Goal: Transaction & Acquisition: Purchase product/service

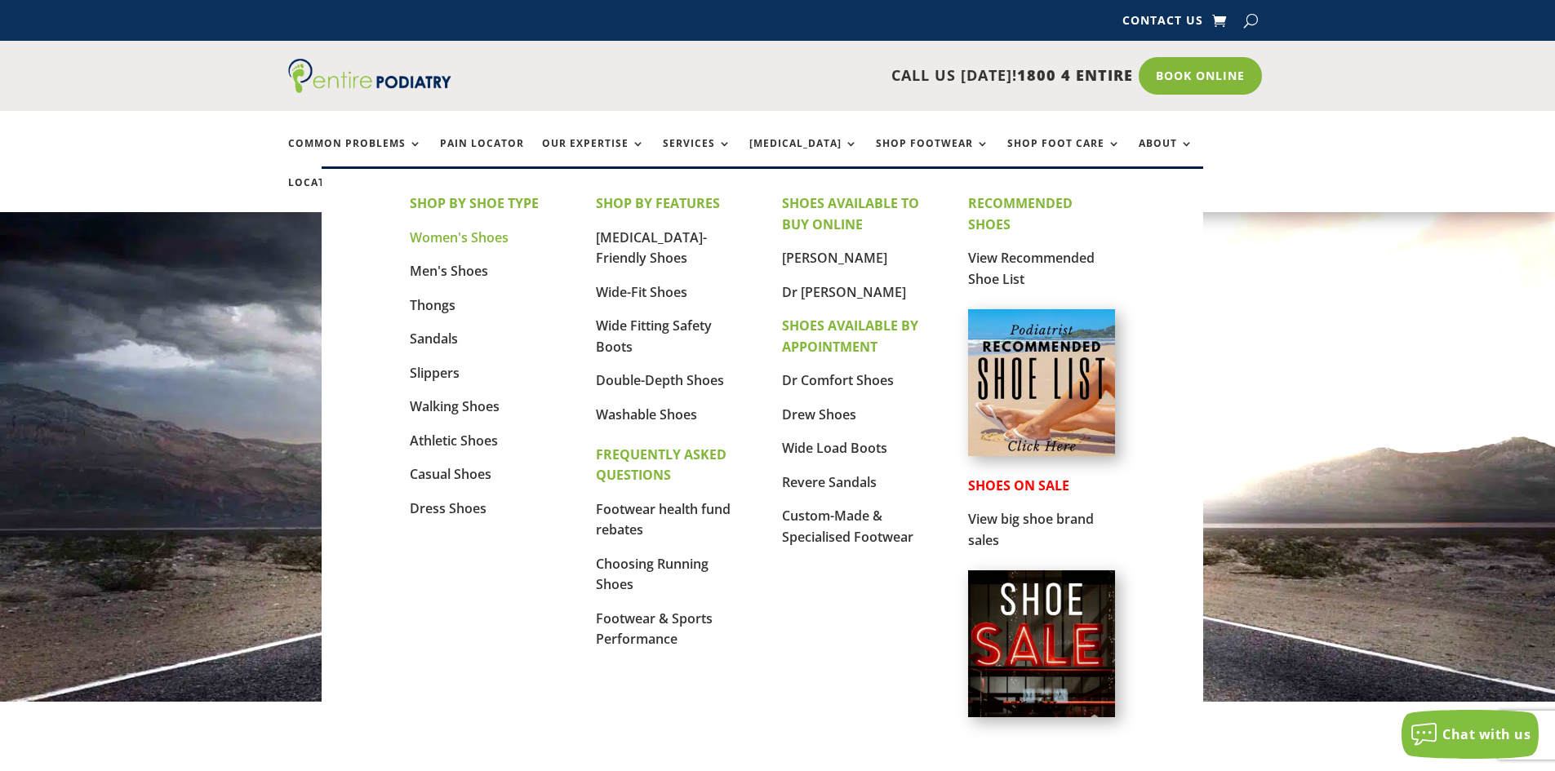
click at [484, 233] on link "Women's Shoes" at bounding box center [459, 237] width 99 height 18
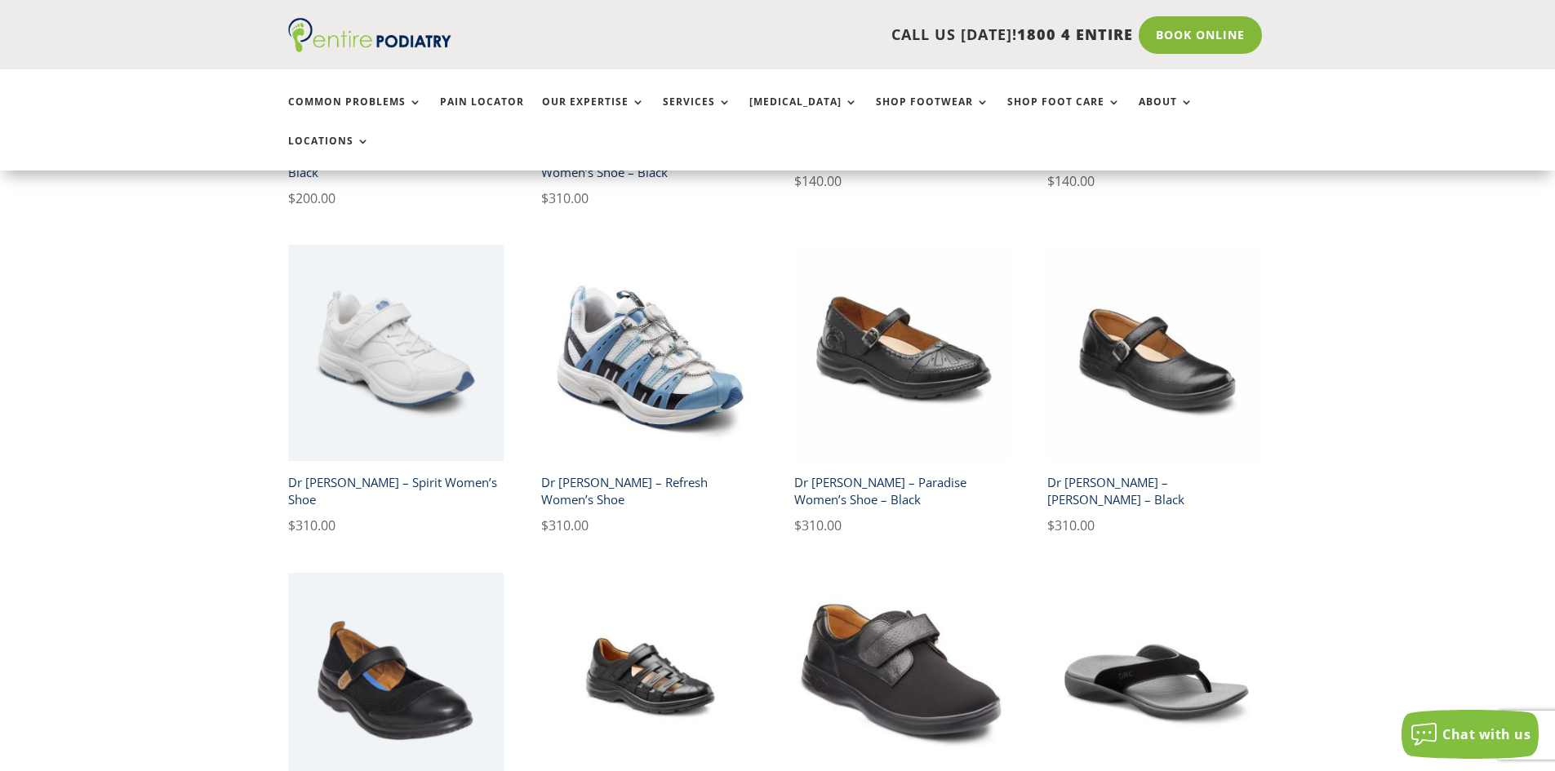
scroll to position [2611, 0]
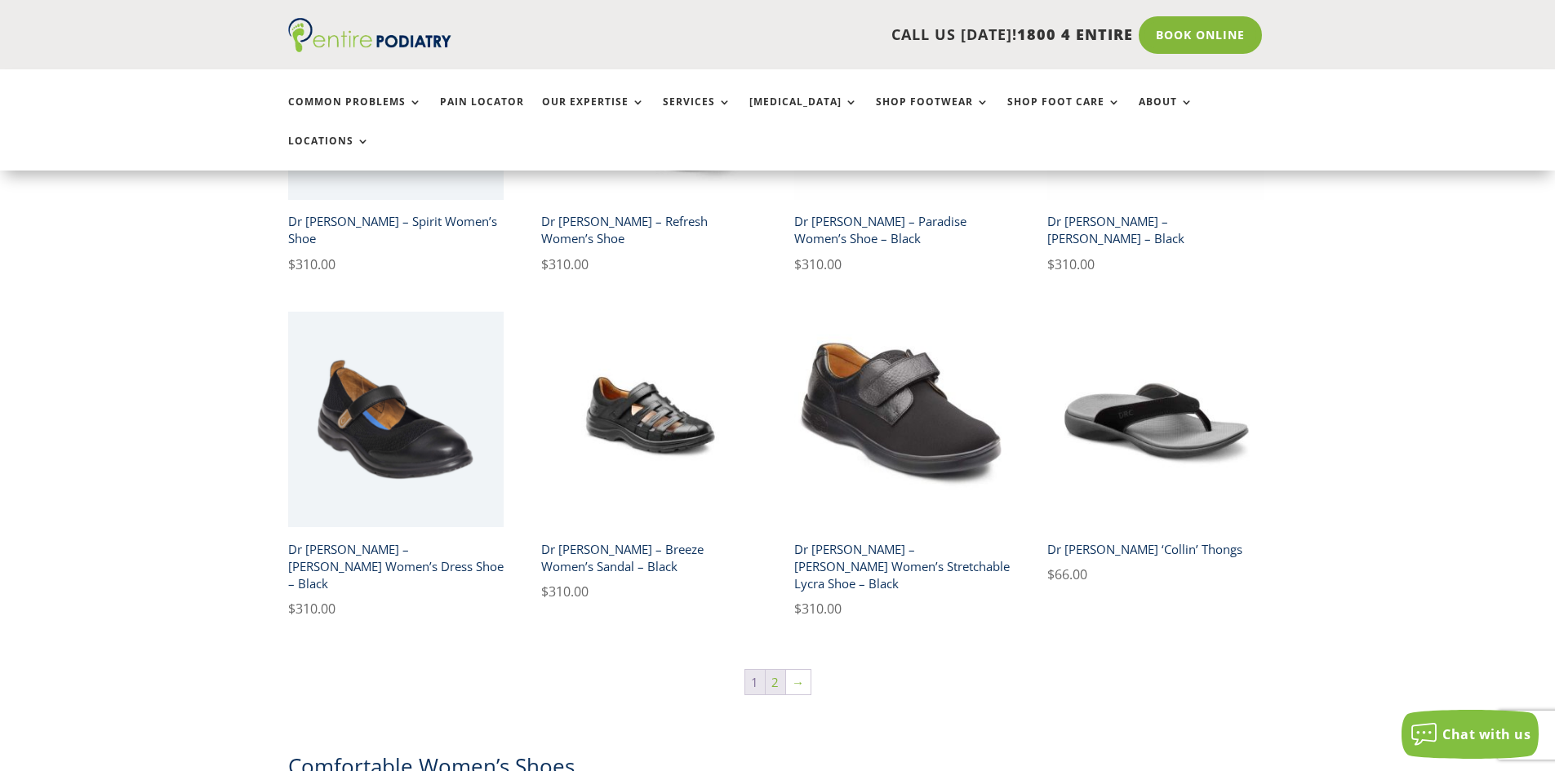
click at [778, 670] on link "2" at bounding box center [775, 682] width 20 height 24
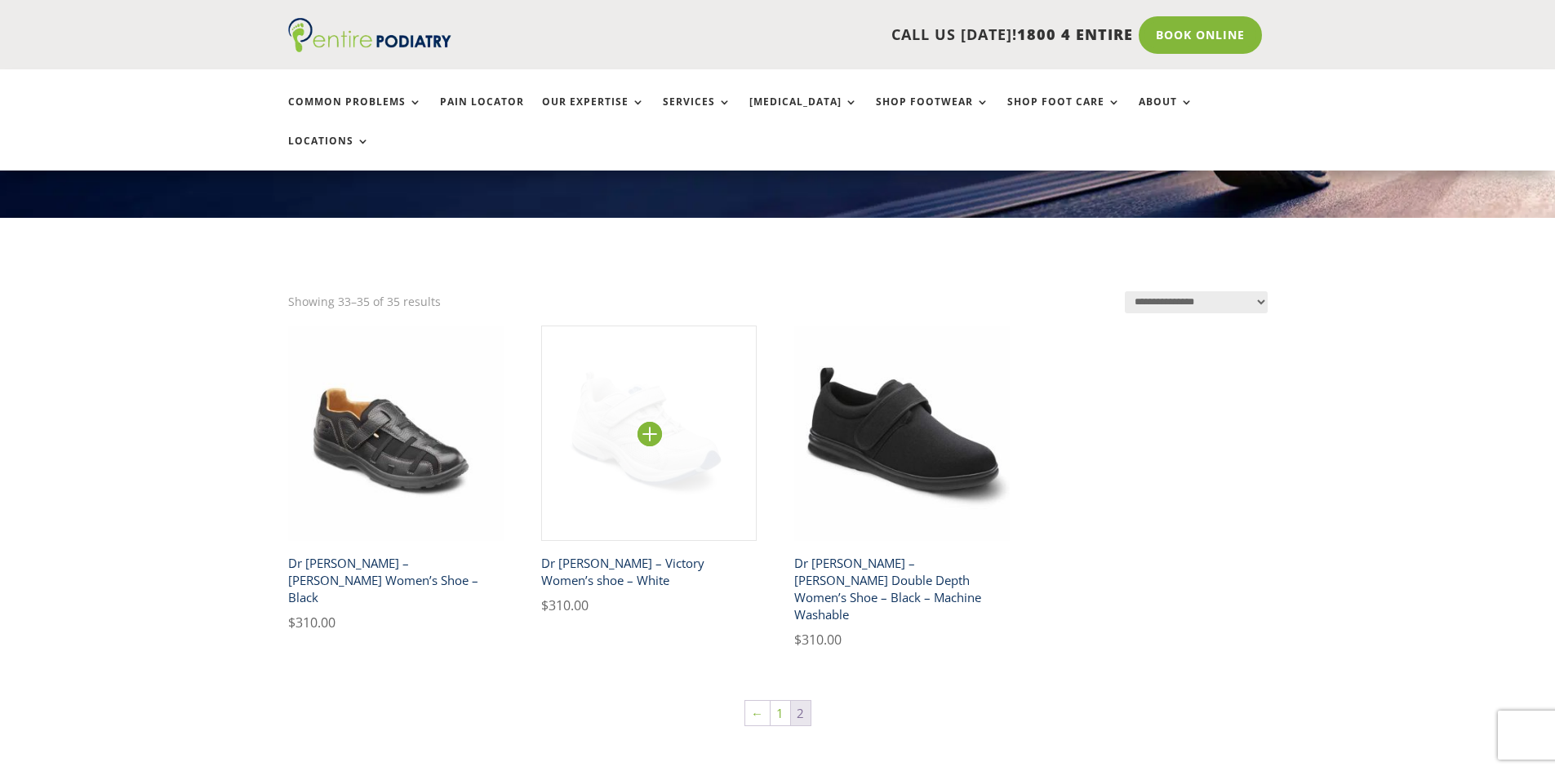
scroll to position [261, 0]
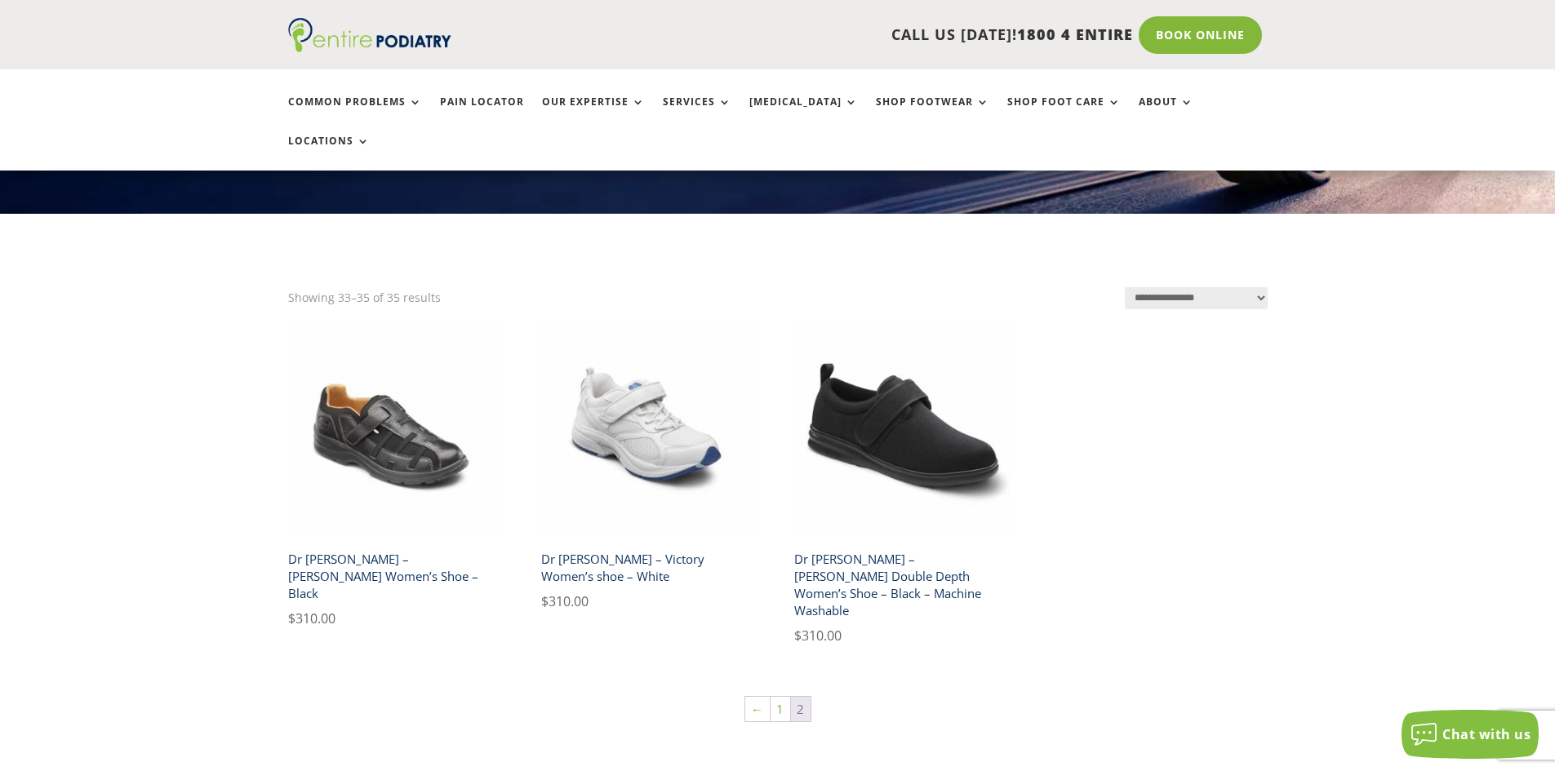
drag, startPoint x: 751, startPoint y: 663, endPoint x: 1198, endPoint y: 486, distance: 480.7
click at [1200, 486] on ul "Dr Comfort – Betty Women’s Shoe – Black $ 310.00 Dr Comfort – Victory Women’s s…" at bounding box center [777, 502] width 979 height 361
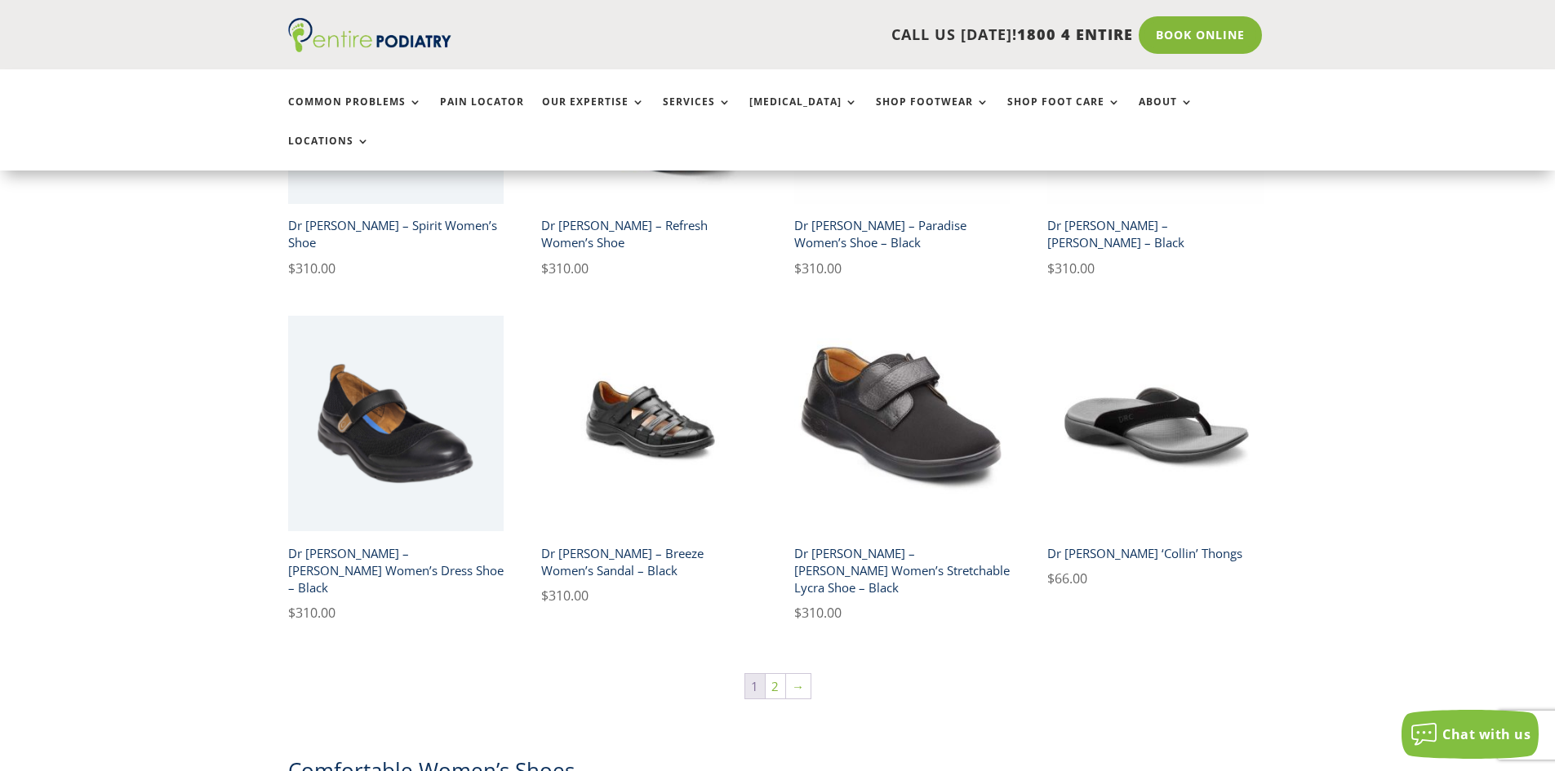
scroll to position [2415, 0]
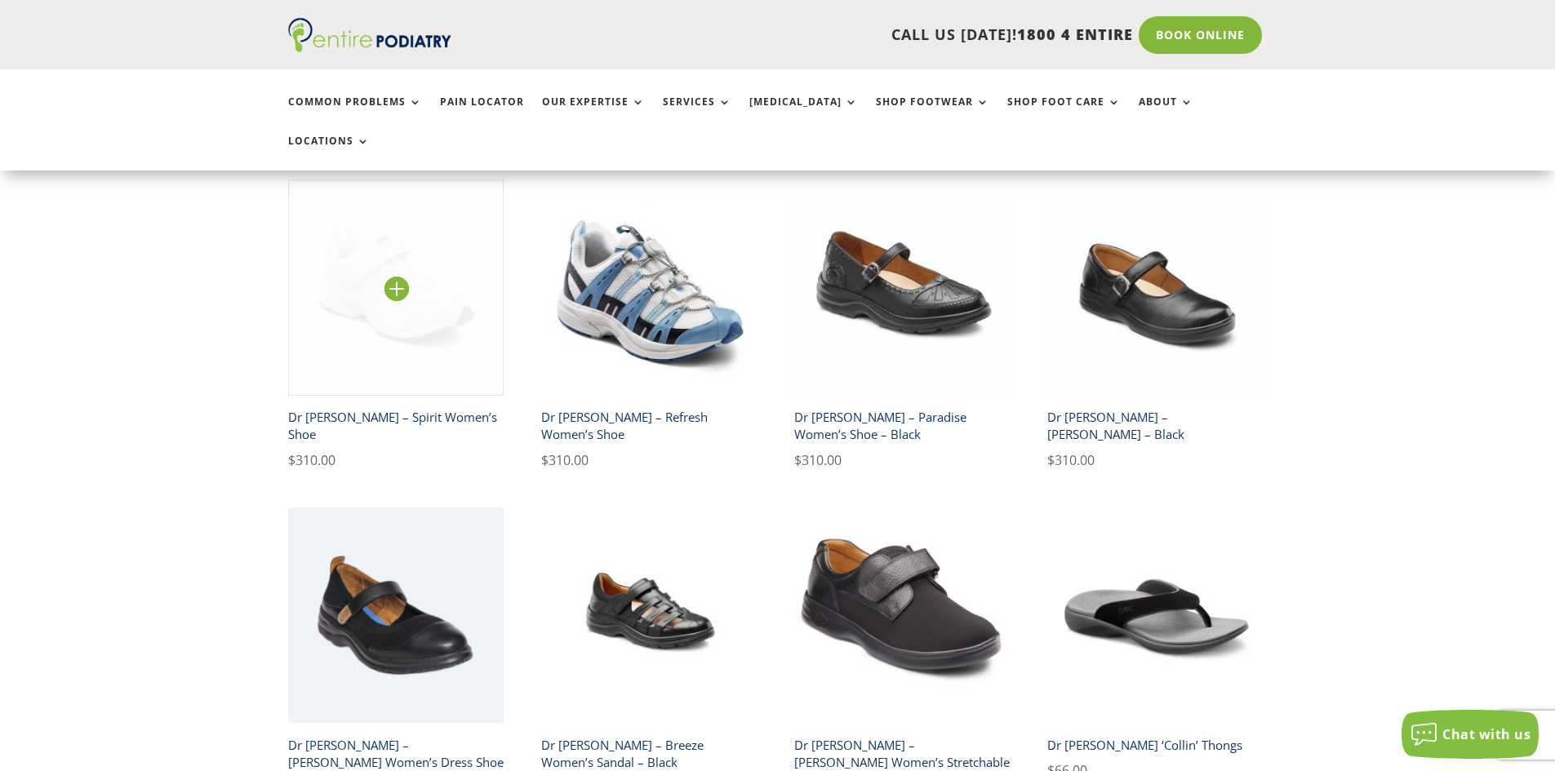
click at [425, 234] on img at bounding box center [396, 288] width 216 height 216
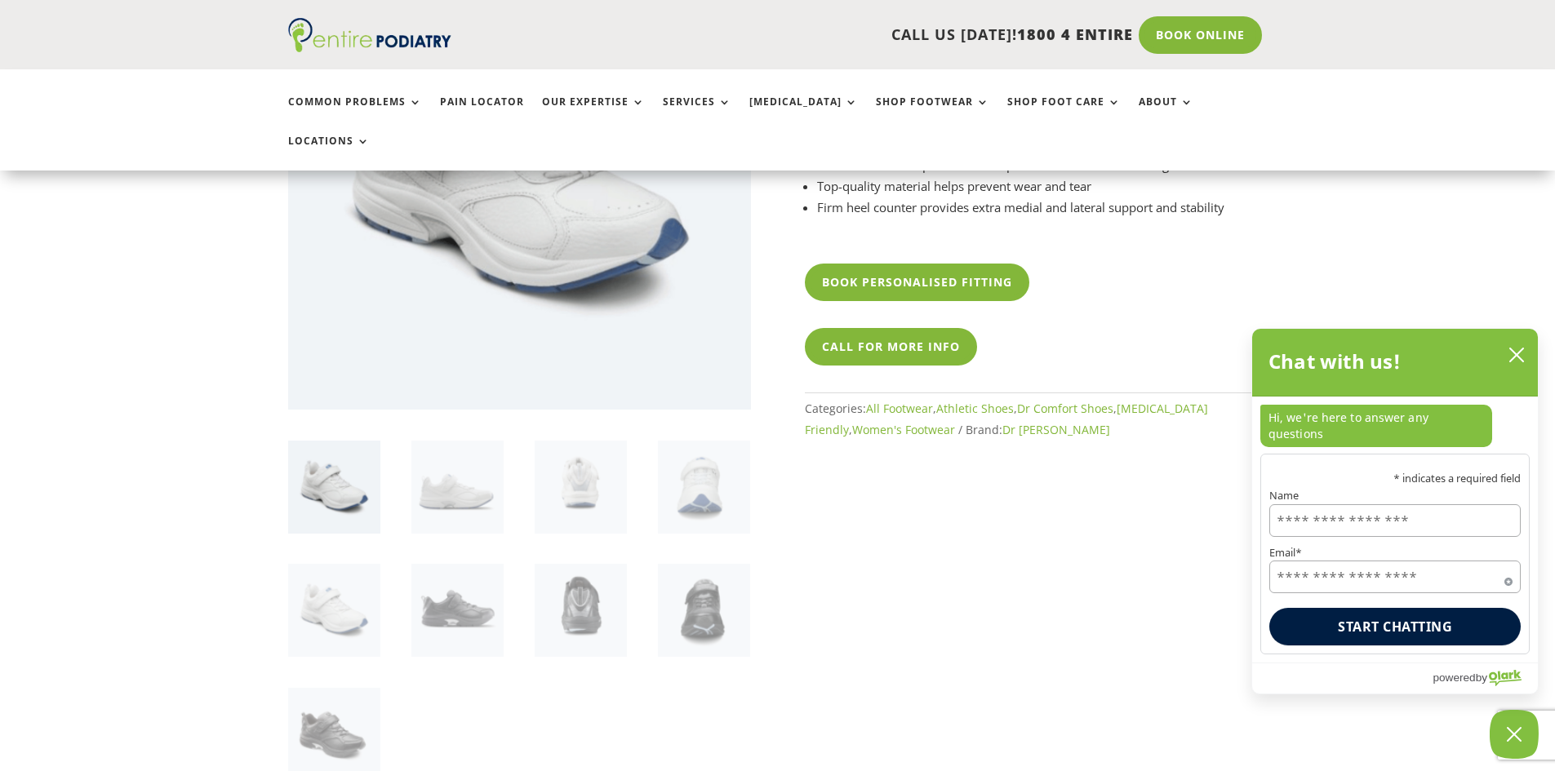
scroll to position [326, 0]
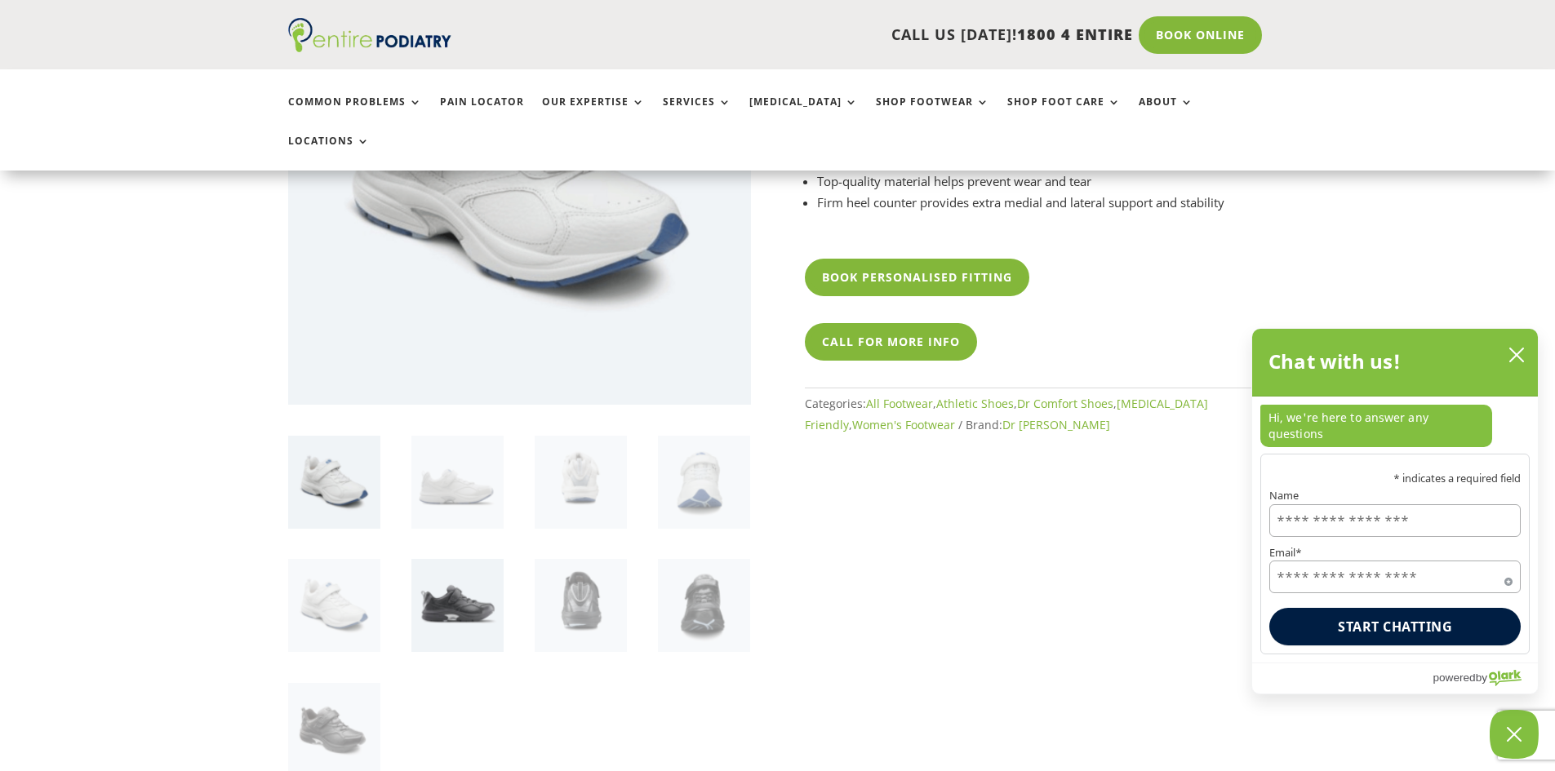
click at [435, 564] on img at bounding box center [457, 605] width 92 height 92
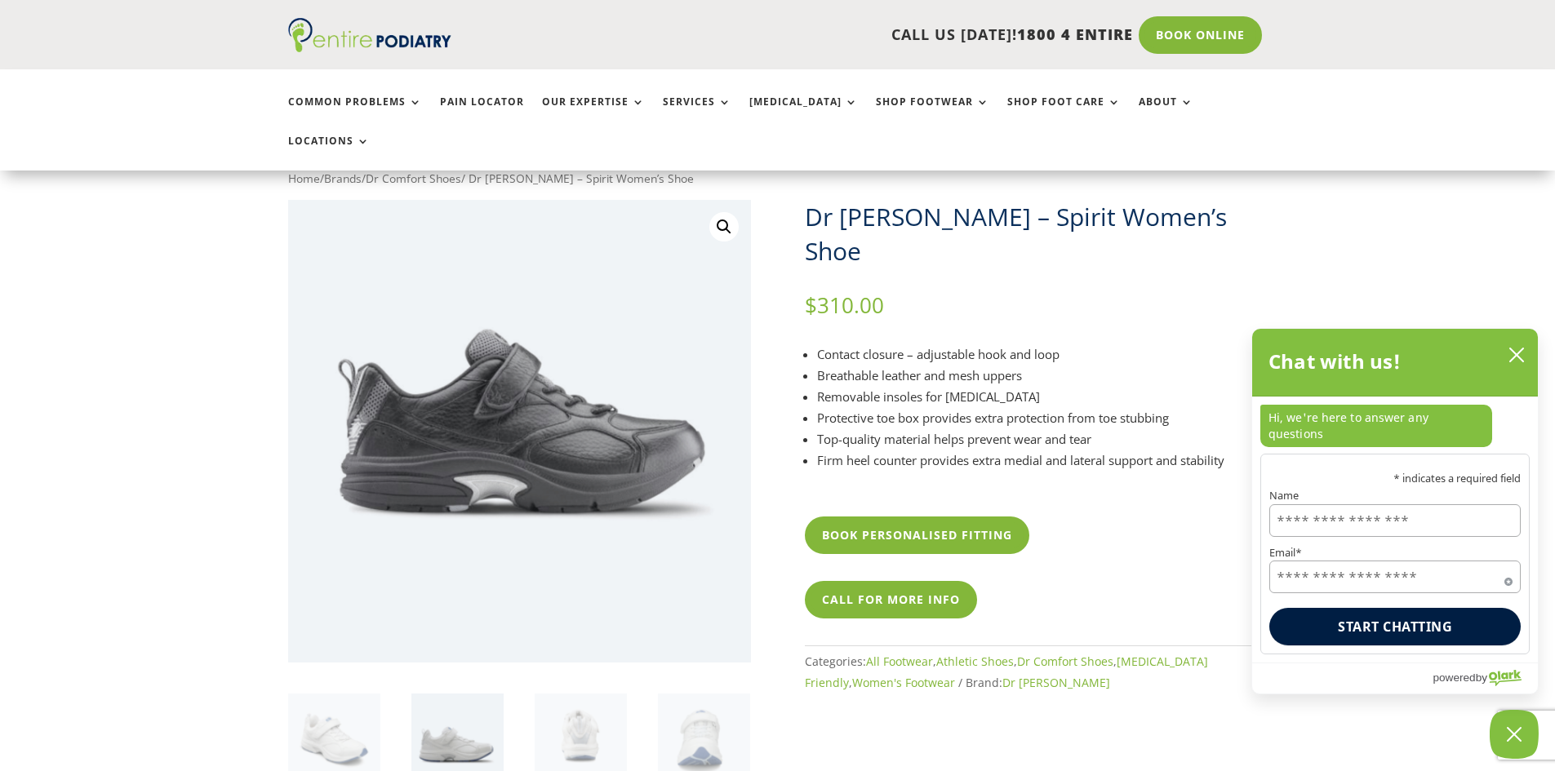
scroll to position [65, 0]
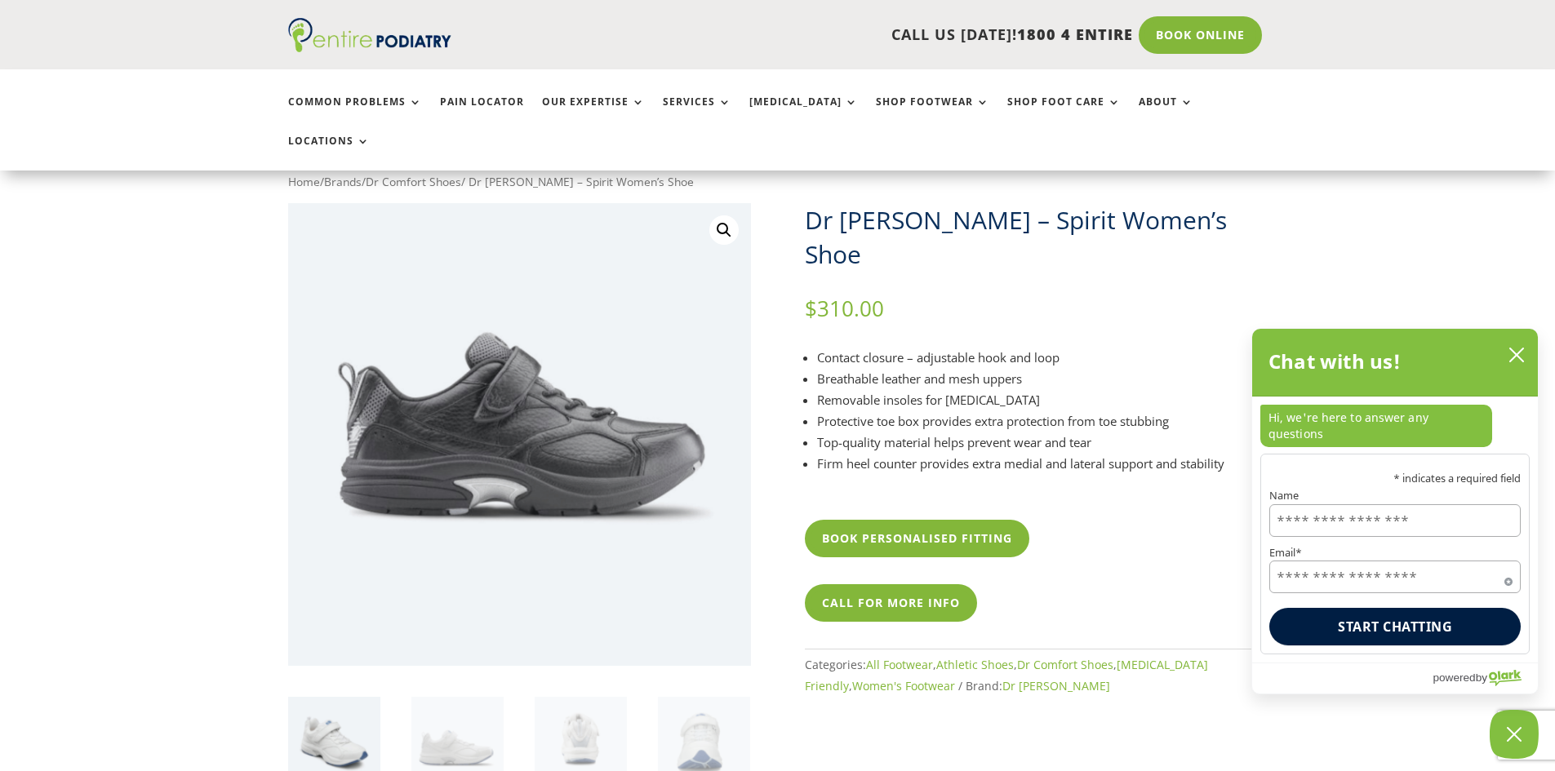
click at [366, 697] on img at bounding box center [334, 743] width 92 height 92
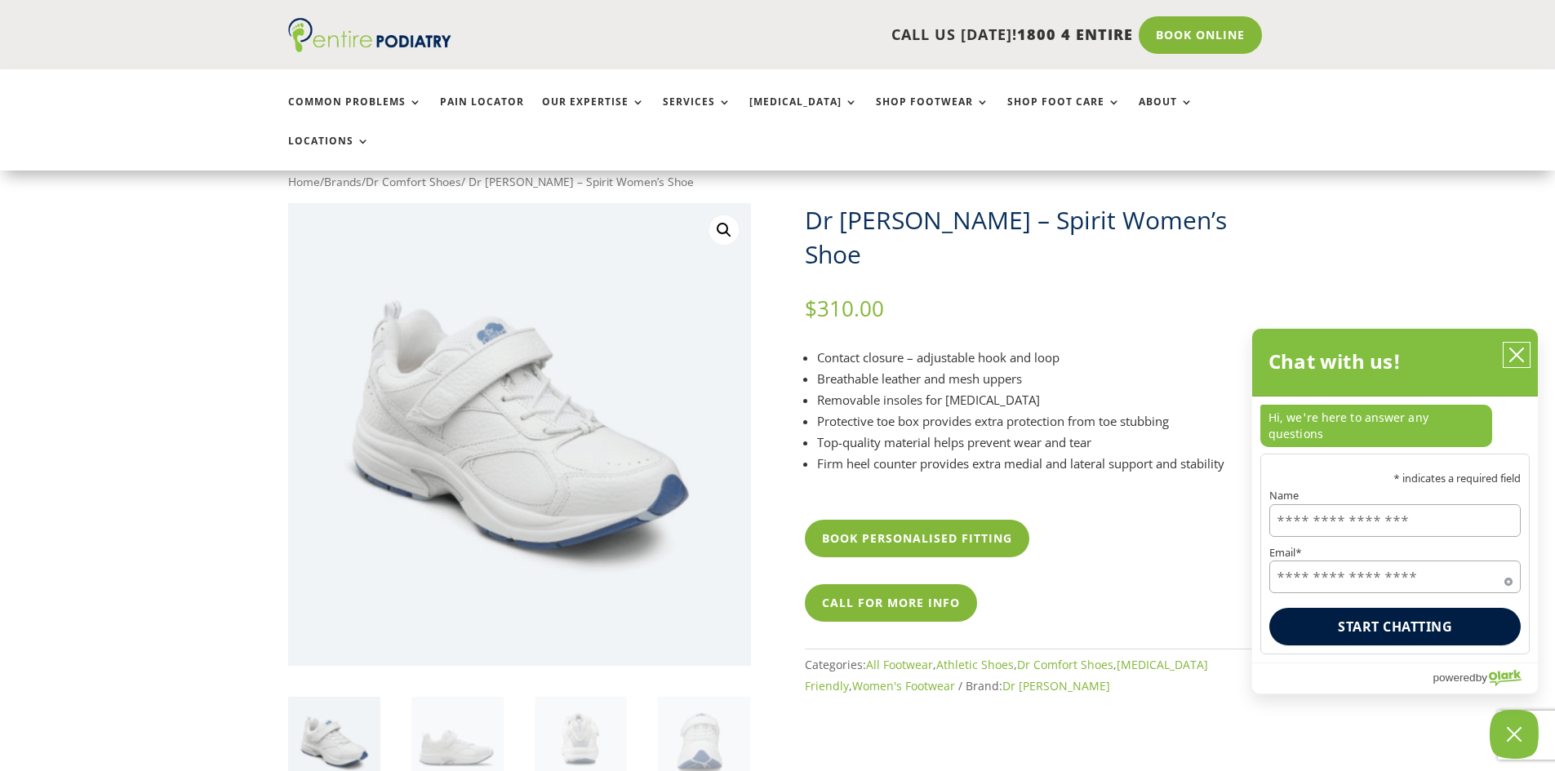
click at [1514, 361] on icon "close chatbox" at bounding box center [1516, 354] width 13 height 13
